Goal: Transaction & Acquisition: Subscribe to service/newsletter

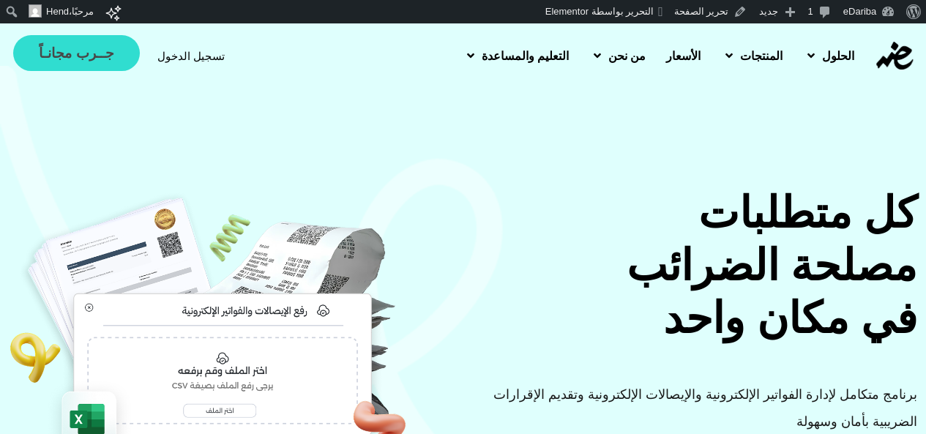
click at [78, 47] on span "جــرب مجانـاً" at bounding box center [76, 53] width 75 height 14
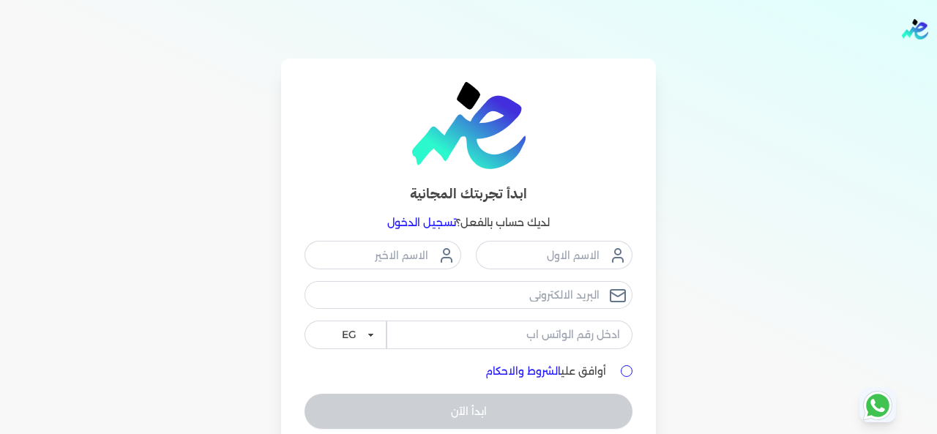
scroll to position [64, 0]
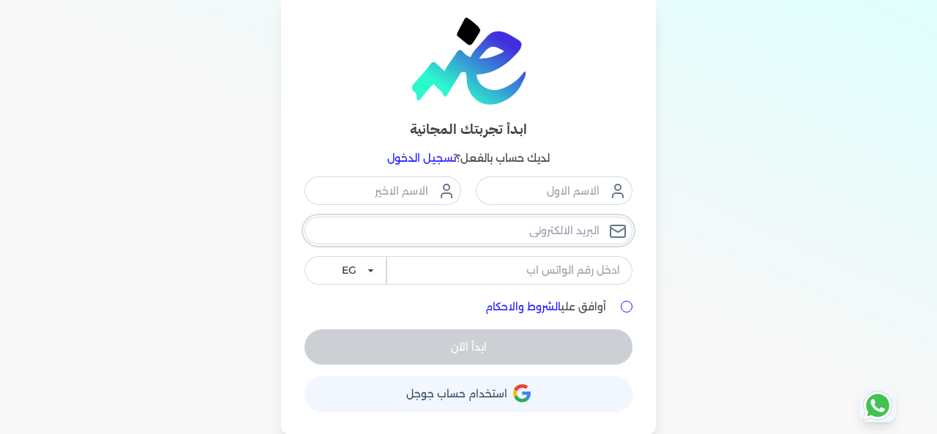
click at [561, 223] on input "email" at bounding box center [469, 231] width 328 height 28
click at [729, 207] on div "ابدأ تجربتك المجانية لديك حساب بالفعل؟ تسجيل الدخول EG KSA أوافق علي الشروط وال…" at bounding box center [468, 214] width 937 height 441
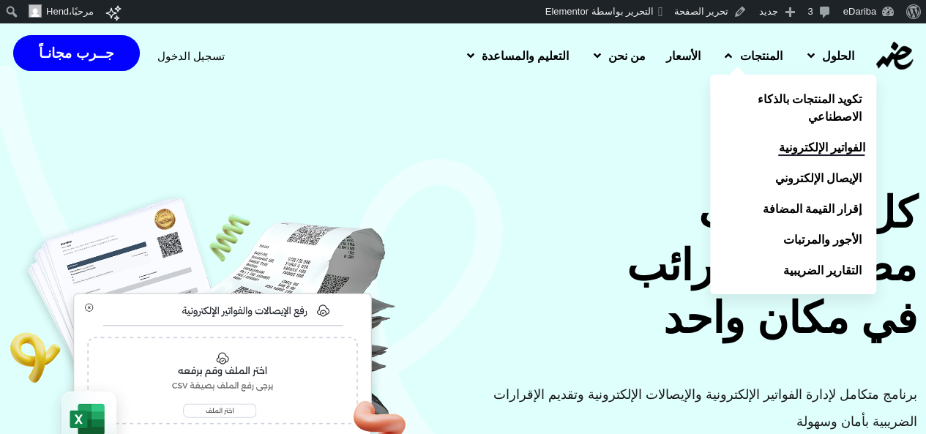
click at [778, 150] on span "الفواتير الإلكترونية" at bounding box center [821, 147] width 86 height 18
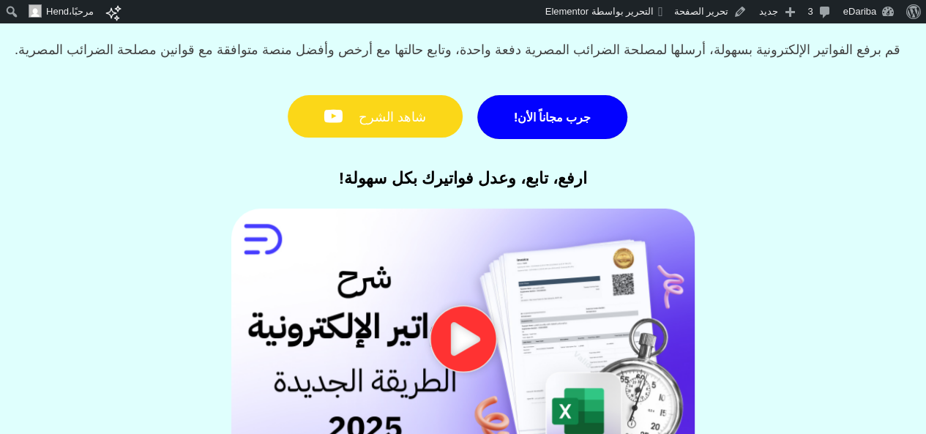
scroll to position [366, 0]
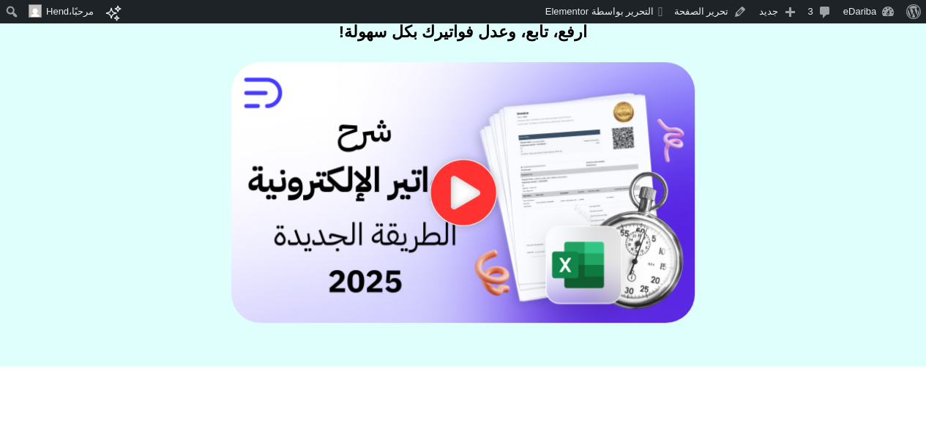
click at [461, 212] on icon "تشغيل الفيديو" at bounding box center [463, 192] width 73 height 67
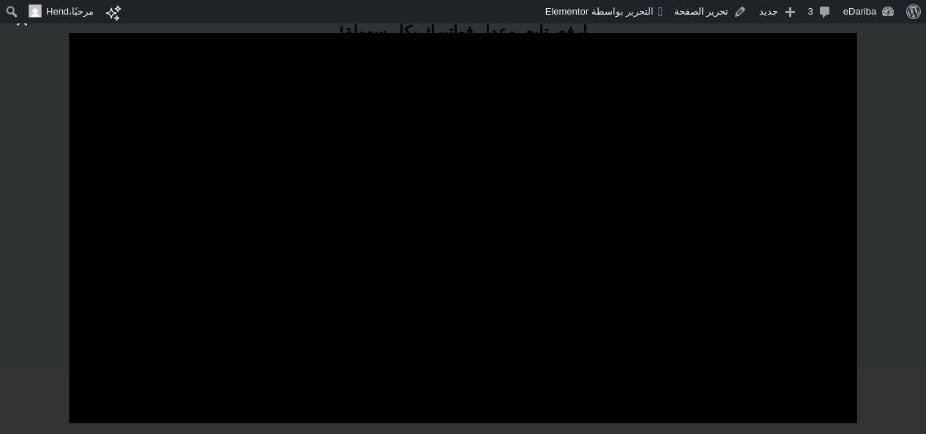
click at [0, 275] on div at bounding box center [463, 216] width 926 height 369
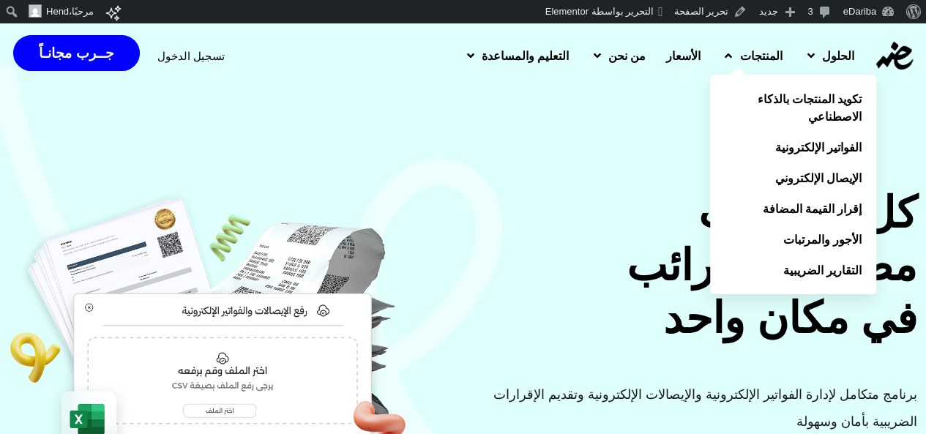
click at [739, 53] on span "المنتجات" at bounding box center [760, 56] width 42 height 18
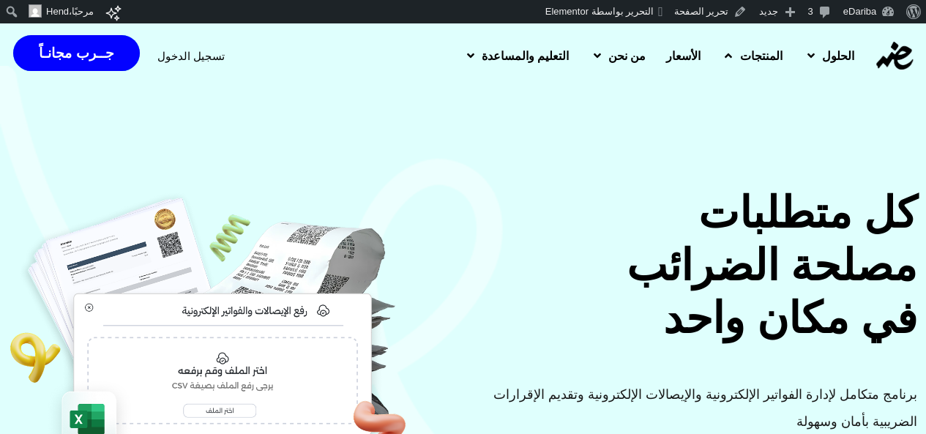
click at [739, 59] on span "المنتجات" at bounding box center [760, 56] width 42 height 18
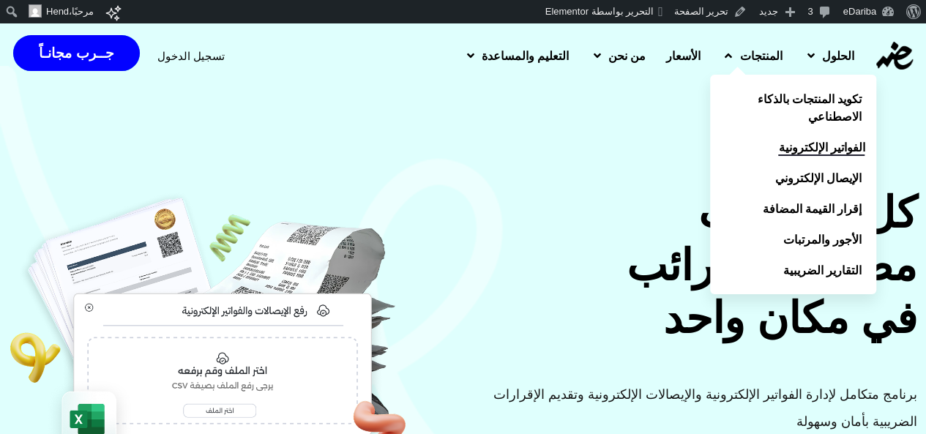
click at [778, 146] on span "الفواتير الإلكترونية" at bounding box center [821, 147] width 86 height 18
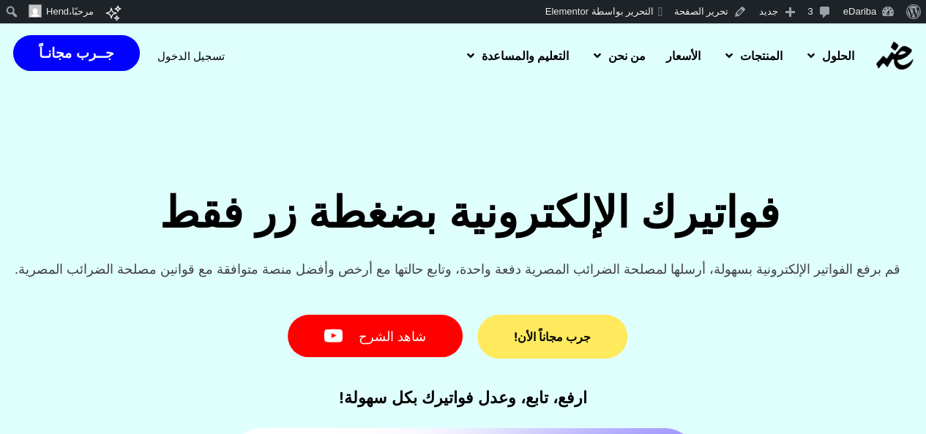
click at [552, 343] on span "جرب مجاناً الأن!" at bounding box center [552, 337] width 77 height 12
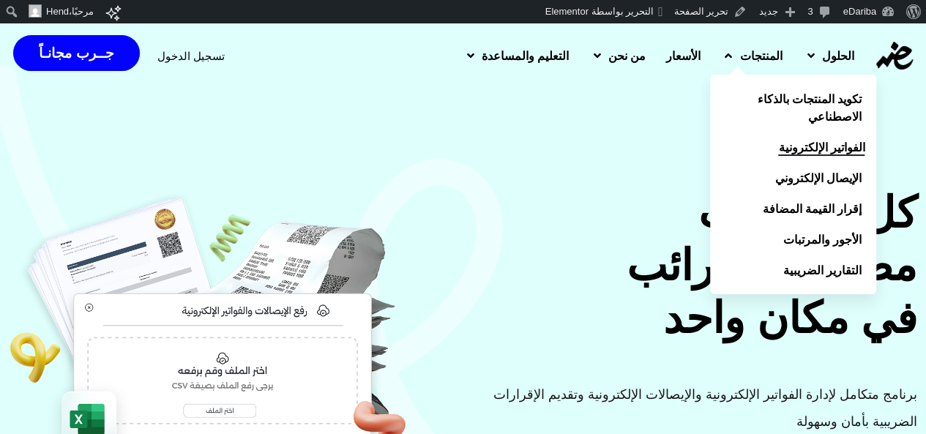
click at [779, 148] on span "الفواتير الإلكترونية" at bounding box center [821, 147] width 86 height 18
